Goal: Task Accomplishment & Management: Complete application form

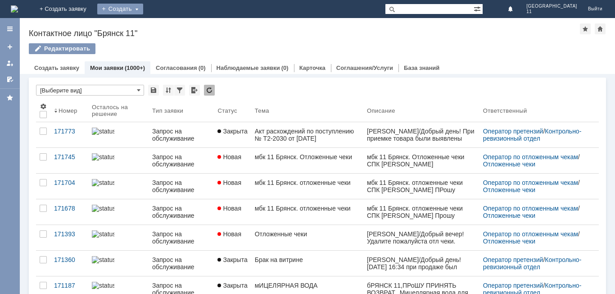
click at [143, 6] on div "Создать" at bounding box center [120, 9] width 46 height 11
click at [168, 28] on link "Заявка" at bounding box center [133, 27] width 68 height 11
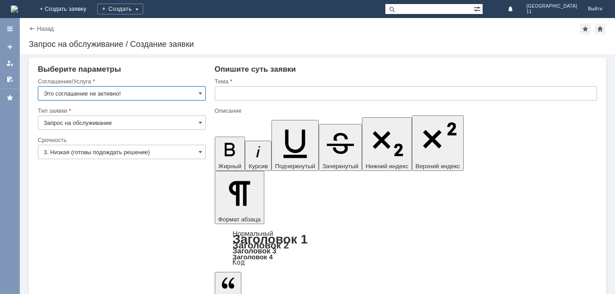
click at [179, 95] on input "Это соглашение не активно!" at bounding box center [122, 93] width 168 height 14
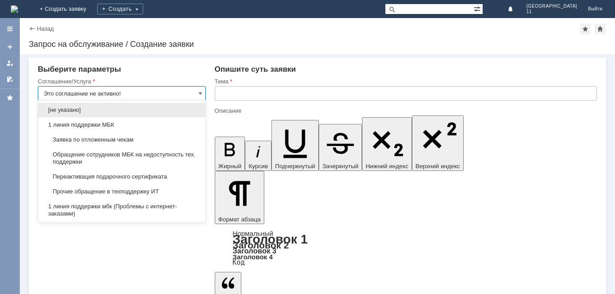
click at [18, 9] on img at bounding box center [14, 8] width 7 height 7
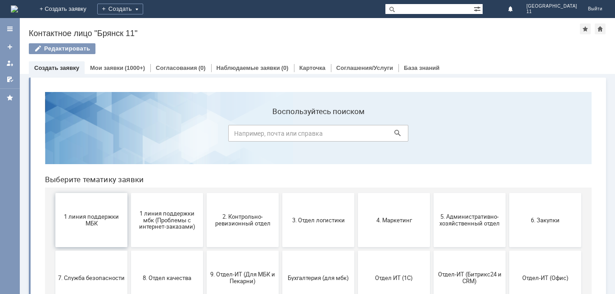
click at [101, 211] on button "1 линия поддержки МБК" at bounding box center [91, 220] width 72 height 54
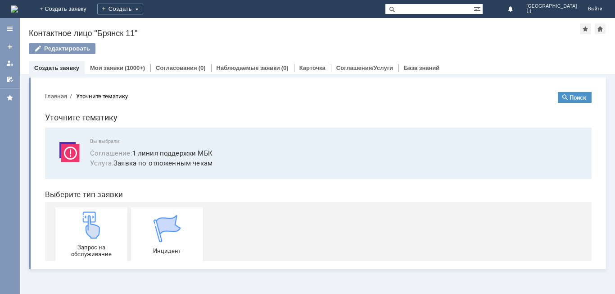
click at [101, 211] on img at bounding box center [91, 224] width 27 height 27
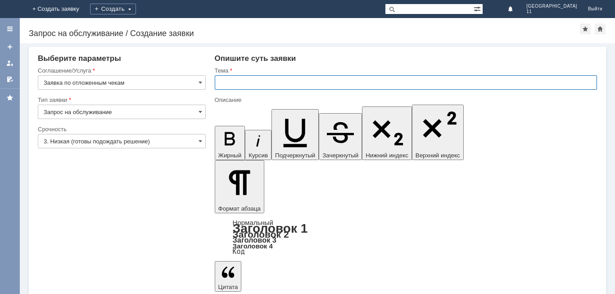
click at [238, 83] on input "text" at bounding box center [406, 82] width 382 height 14
type input "Отложенные чеки"
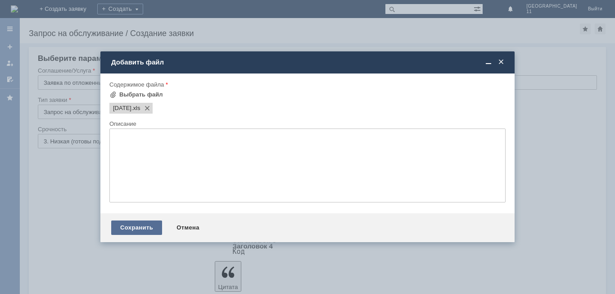
click at [135, 228] on div "Сохранить" at bounding box center [136, 227] width 51 height 14
